Goal: Task Accomplishment & Management: Manage account settings

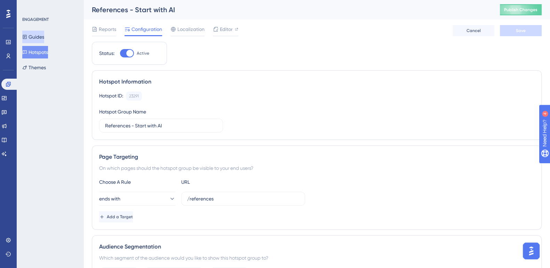
click at [41, 34] on button "Guides" at bounding box center [33, 37] width 22 height 13
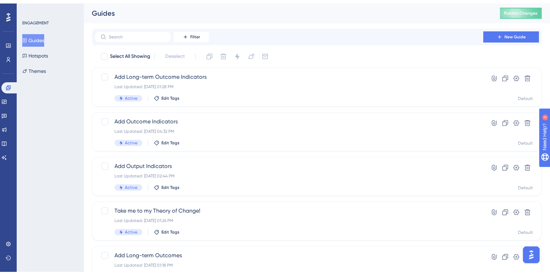
scroll to position [265, 0]
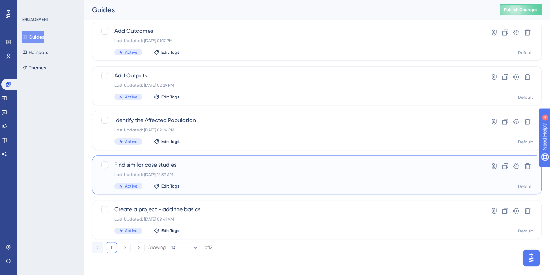
click at [164, 160] on span "Find similar case studies" at bounding box center [289, 164] width 349 height 8
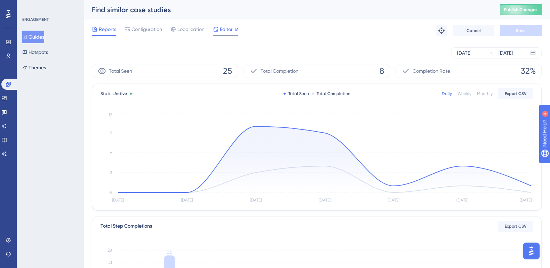
click at [226, 29] on span "Editor" at bounding box center [226, 29] width 13 height 8
click at [523, 9] on button "Publish Changes" at bounding box center [521, 9] width 42 height 11
click at [527, 8] on span "Publish Changes" at bounding box center [520, 10] width 33 height 6
click at [33, 36] on button "Guides" at bounding box center [33, 37] width 22 height 13
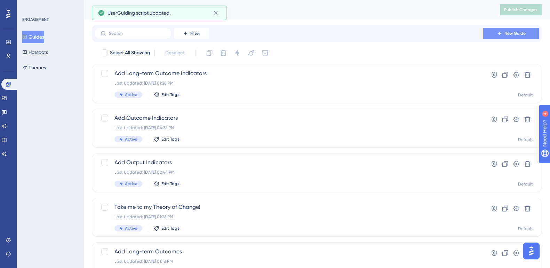
drag, startPoint x: 513, startPoint y: 27, endPoint x: 510, endPoint y: 36, distance: 9.6
click at [510, 36] on div "Filter New Guide" at bounding box center [317, 33] width 450 height 17
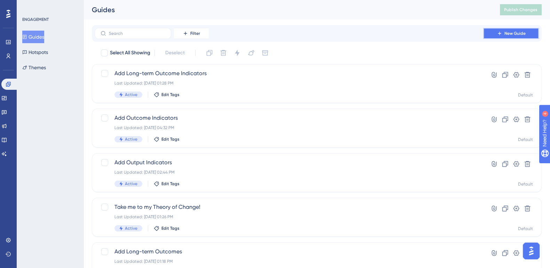
click at [510, 36] on button "New Guide" at bounding box center [512, 33] width 56 height 11
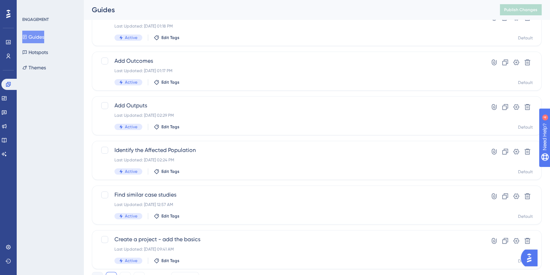
scroll to position [265, 0]
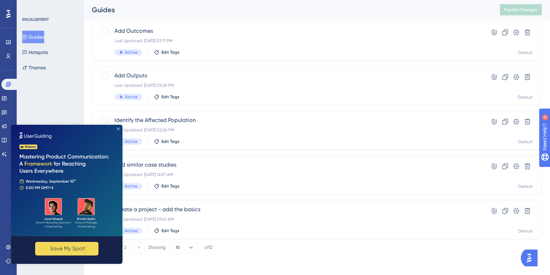
click at [118, 129] on icon "Close Preview" at bounding box center [118, 128] width 3 height 3
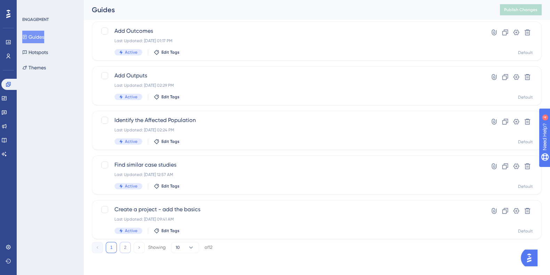
click at [129, 248] on button "2" at bounding box center [125, 247] width 11 height 11
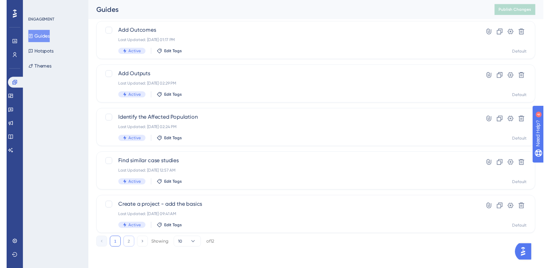
scroll to position [0, 0]
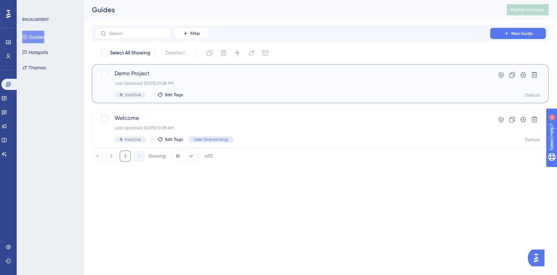
click at [143, 72] on span "Demo Project" at bounding box center [293, 73] width 356 height 8
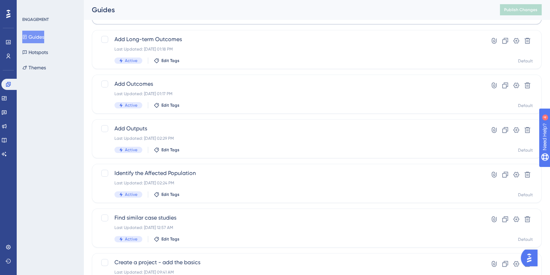
scroll to position [265, 0]
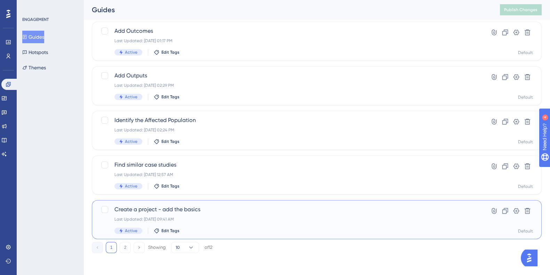
click at [189, 206] on span "Create a project - add the basics" at bounding box center [289, 209] width 349 height 8
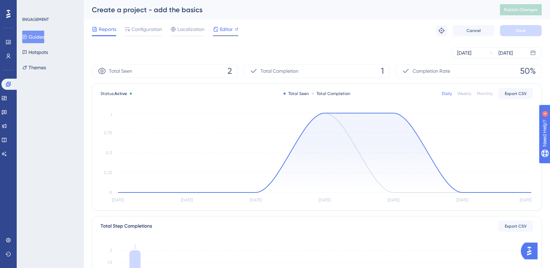
click at [228, 30] on span "Editor" at bounding box center [226, 29] width 13 height 8
click at [44, 55] on button "Hotspots" at bounding box center [35, 52] width 26 height 13
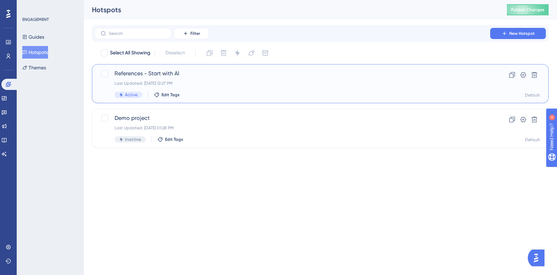
click at [138, 71] on span "References - Start with AI" at bounding box center [293, 73] width 356 height 8
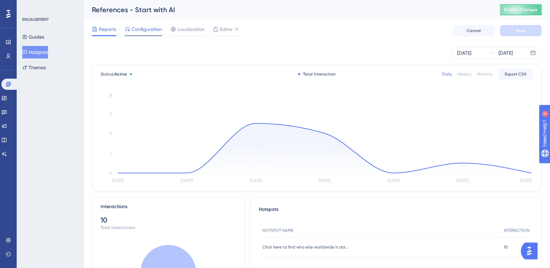
click at [155, 25] on span "Configuration" at bounding box center [147, 29] width 31 height 8
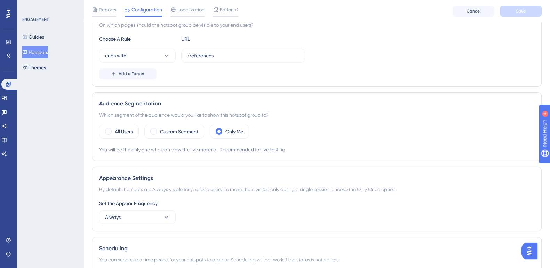
scroll to position [146, 0]
click at [152, 128] on span at bounding box center [153, 131] width 7 height 7
click at [159, 129] on input "radio" at bounding box center [159, 129] width 0 height 0
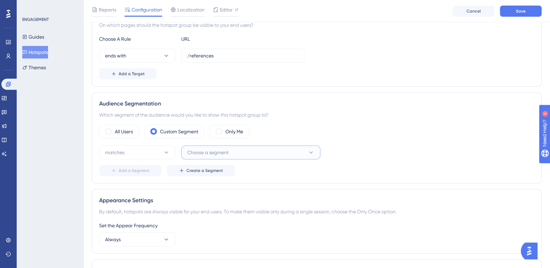
click at [204, 148] on span "Choose a segment" at bounding box center [207, 152] width 41 height 8
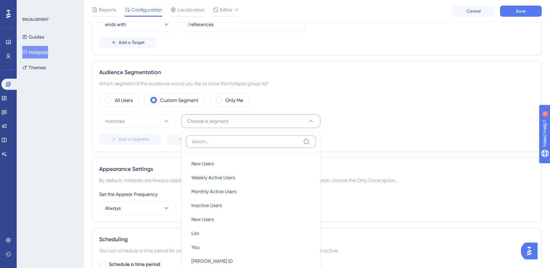
scroll to position [243, 0]
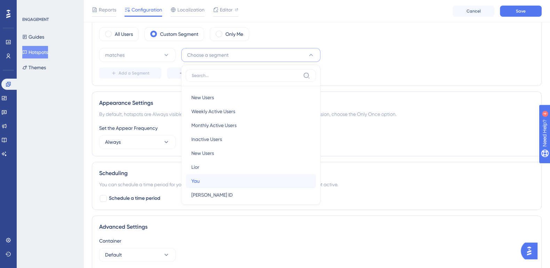
click at [204, 176] on div "Yau Yau" at bounding box center [250, 181] width 119 height 14
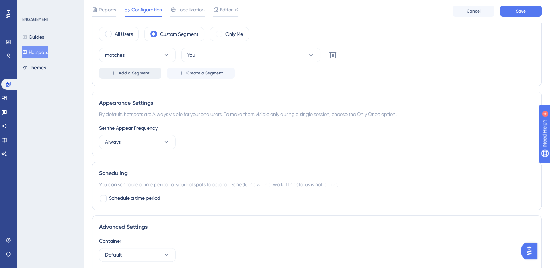
click at [129, 73] on span "Add a Segment" at bounding box center [134, 73] width 31 height 6
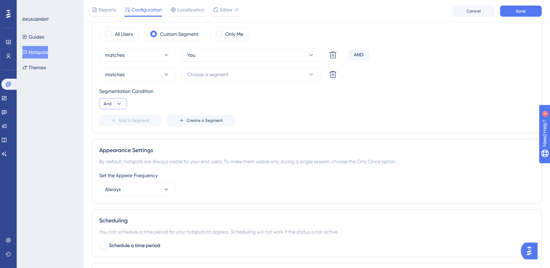
click at [117, 103] on icon at bounding box center [119, 104] width 4 height 2
click at [108, 136] on span "Or" at bounding box center [110, 137] width 6 height 8
click at [194, 74] on span "Choose a segment" at bounding box center [207, 74] width 41 height 8
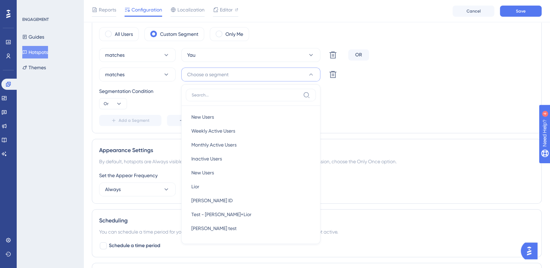
scroll to position [267, 0]
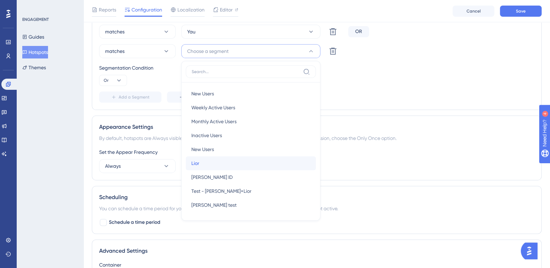
click at [218, 163] on div "Lior Lior" at bounding box center [250, 163] width 119 height 14
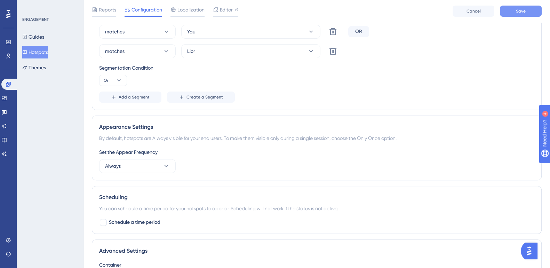
click at [512, 7] on button "Save" at bounding box center [521, 11] width 42 height 11
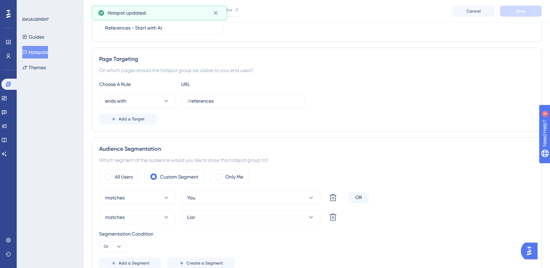
scroll to position [0, 0]
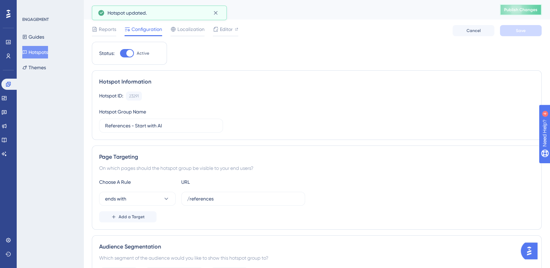
click at [526, 6] on button "Publish Changes" at bounding box center [521, 9] width 42 height 11
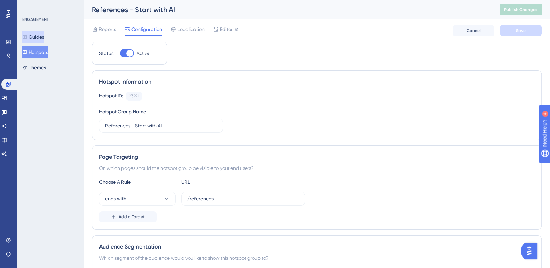
click at [40, 38] on button "Guides" at bounding box center [33, 37] width 22 height 13
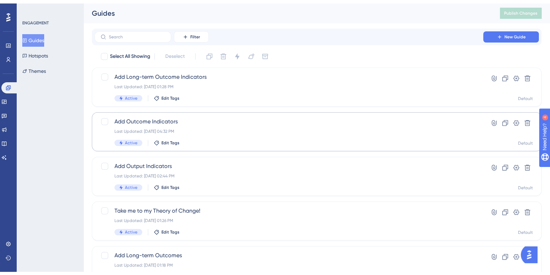
scroll to position [265, 0]
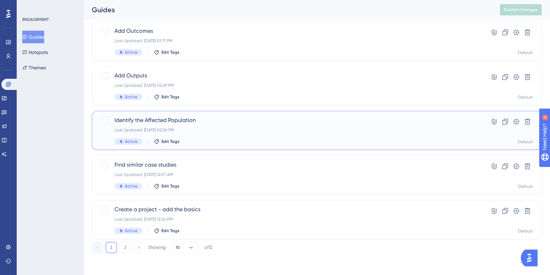
click at [174, 119] on span "Identify the Affected Population" at bounding box center [289, 120] width 349 height 8
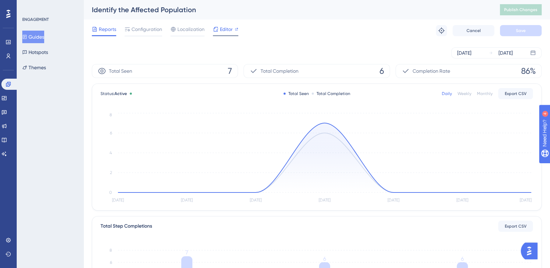
click at [228, 30] on span "Editor" at bounding box center [226, 29] width 13 height 8
